Goal: Find contact information: Find contact information

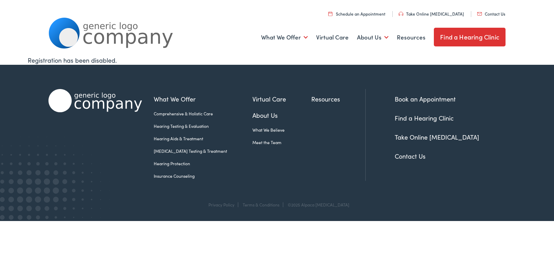
click at [477, 11] on link "Contact Us" at bounding box center [491, 14] width 28 height 6
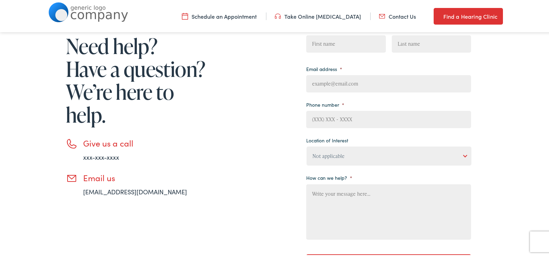
scroll to position [104, 0]
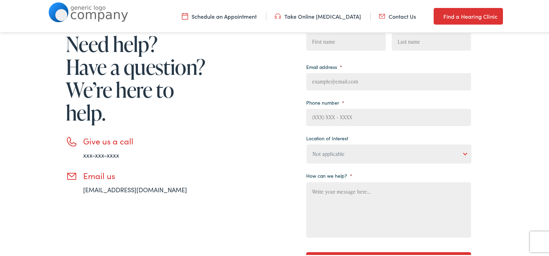
click at [362, 27] on nav "Menu Close Schedule an Appointment Take Online [MEDICAL_DATA] Contact Us Find a…" at bounding box center [277, 15] width 554 height 31
click at [352, 42] on input "First" at bounding box center [345, 40] width 79 height 17
